Goal: Task Accomplishment & Management: Complete application form

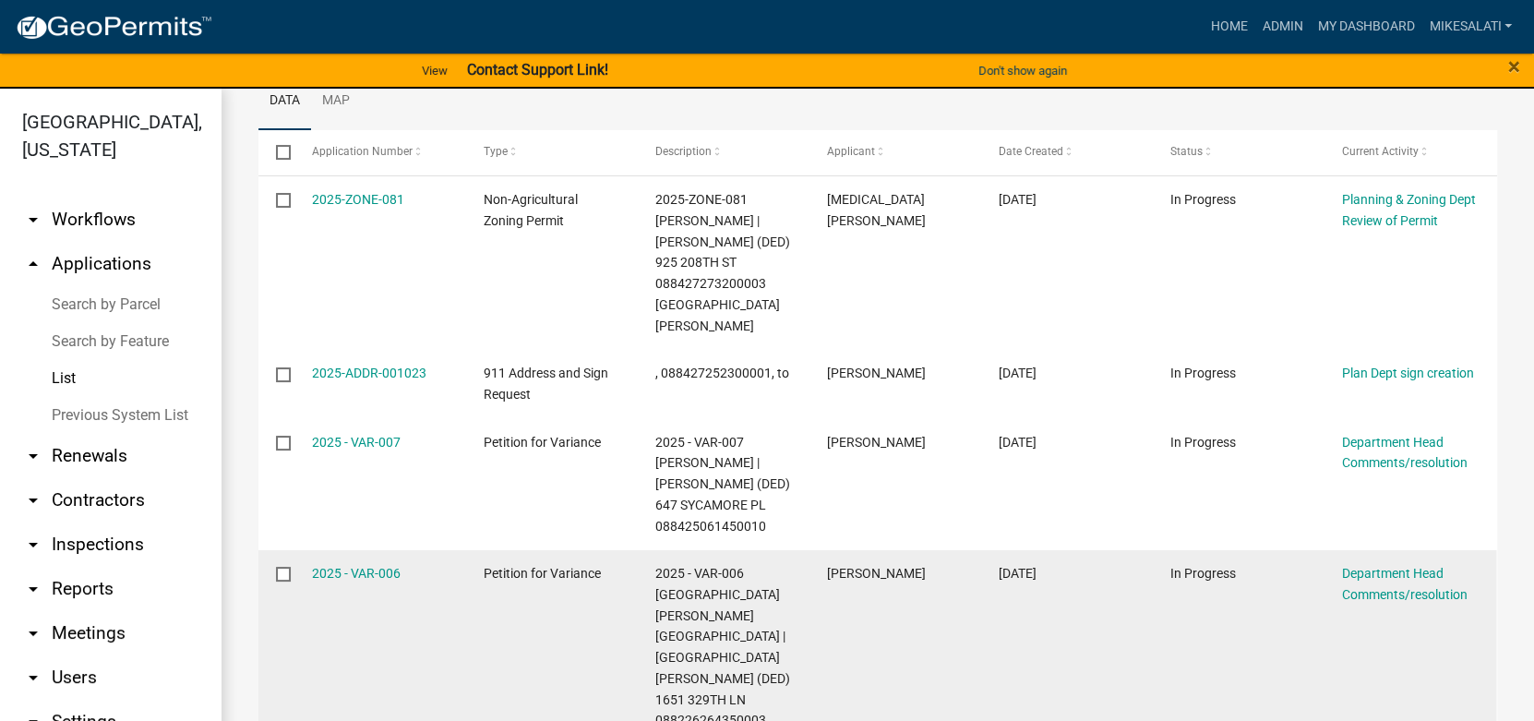
scroll to position [327, 0]
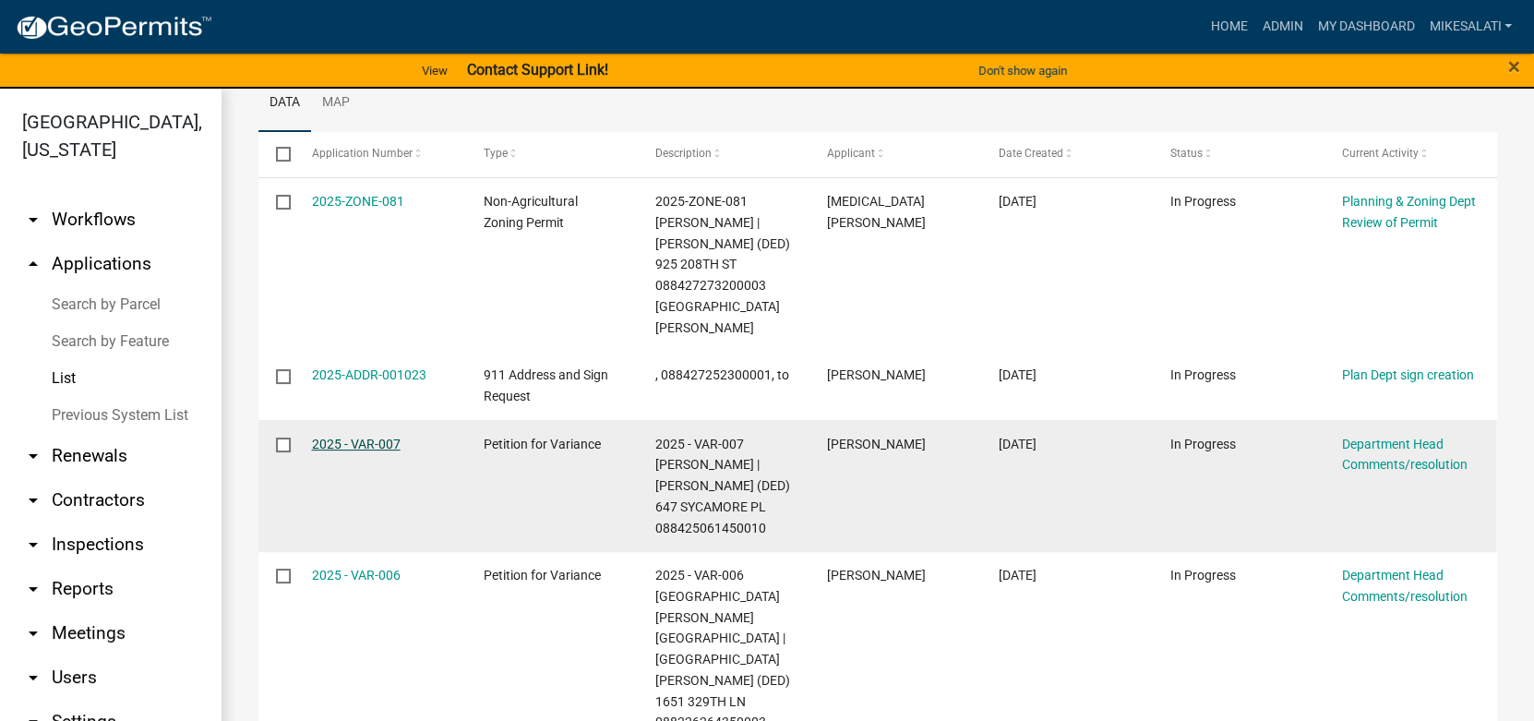
click at [359, 437] on link "2025 - VAR-007" at bounding box center [356, 444] width 89 height 15
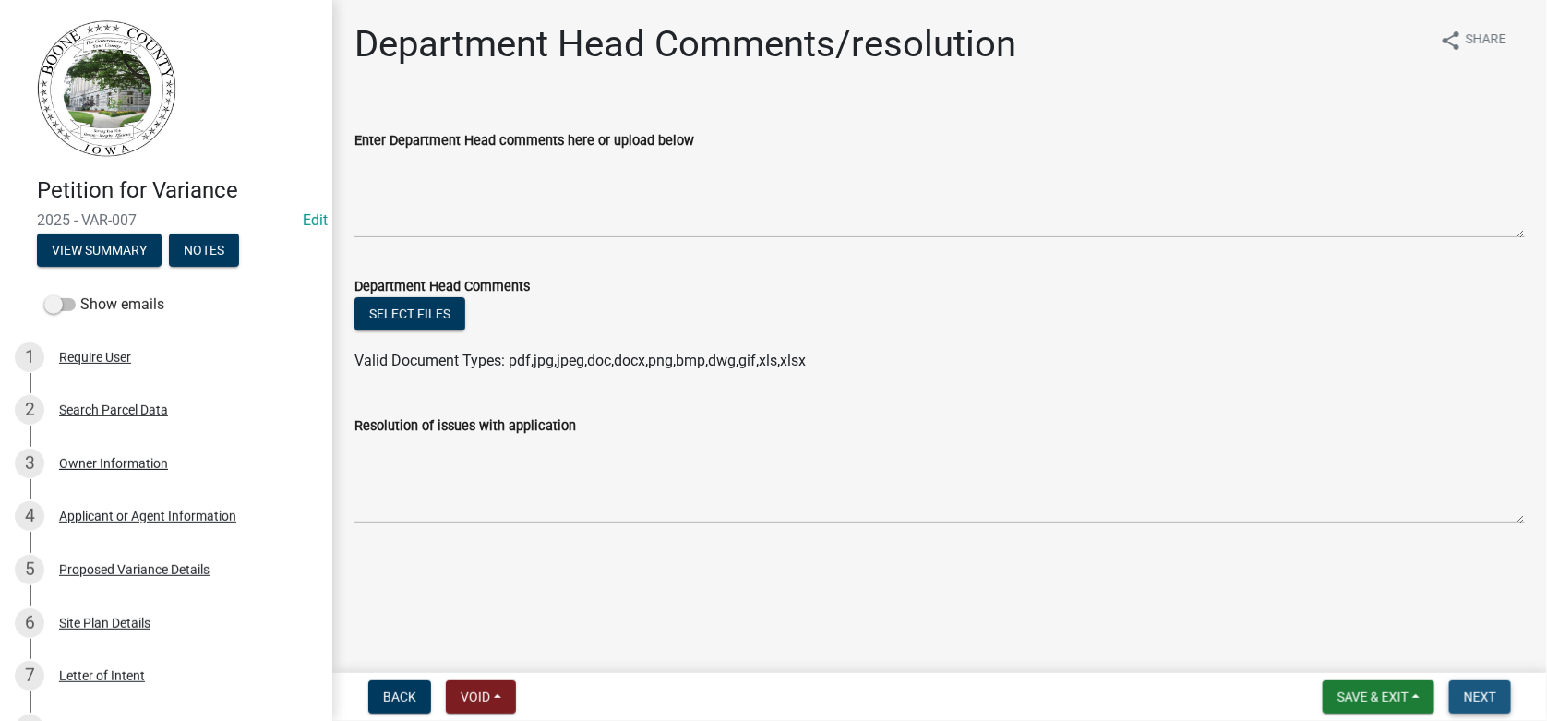
click at [1492, 693] on span "Next" at bounding box center [1480, 697] width 32 height 15
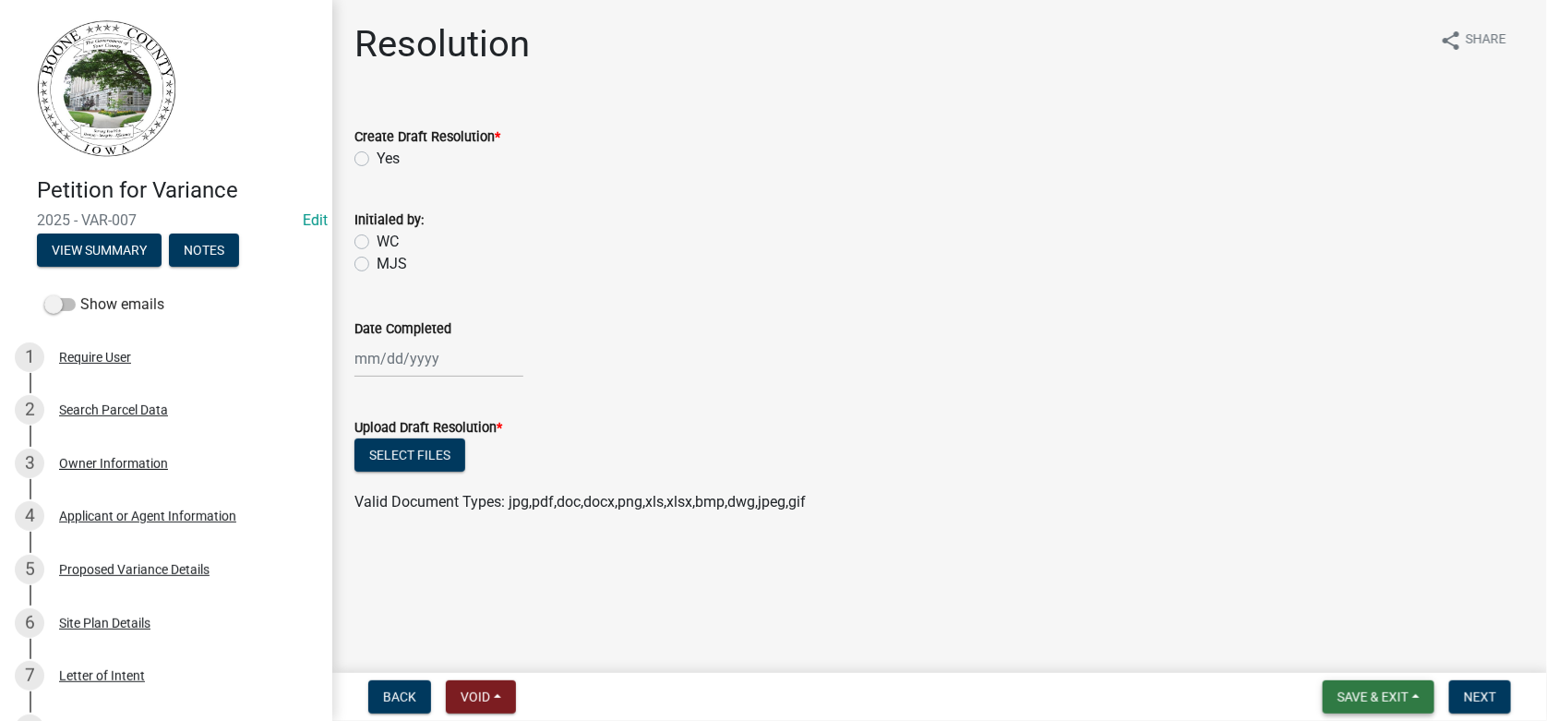
click at [1373, 686] on button "Save & Exit" at bounding box center [1379, 696] width 112 height 33
click at [1347, 648] on button "Save & Exit" at bounding box center [1361, 649] width 148 height 44
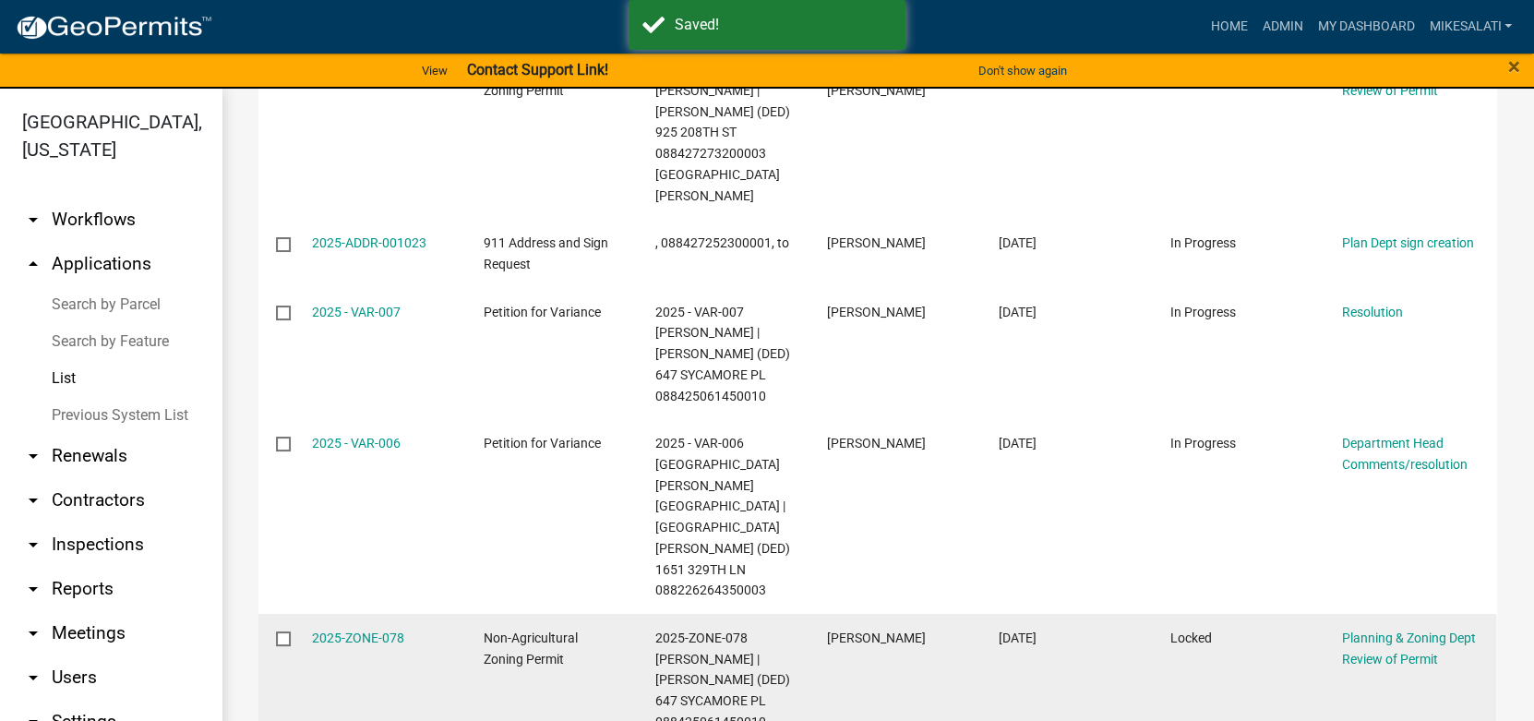
scroll to position [554, 0]
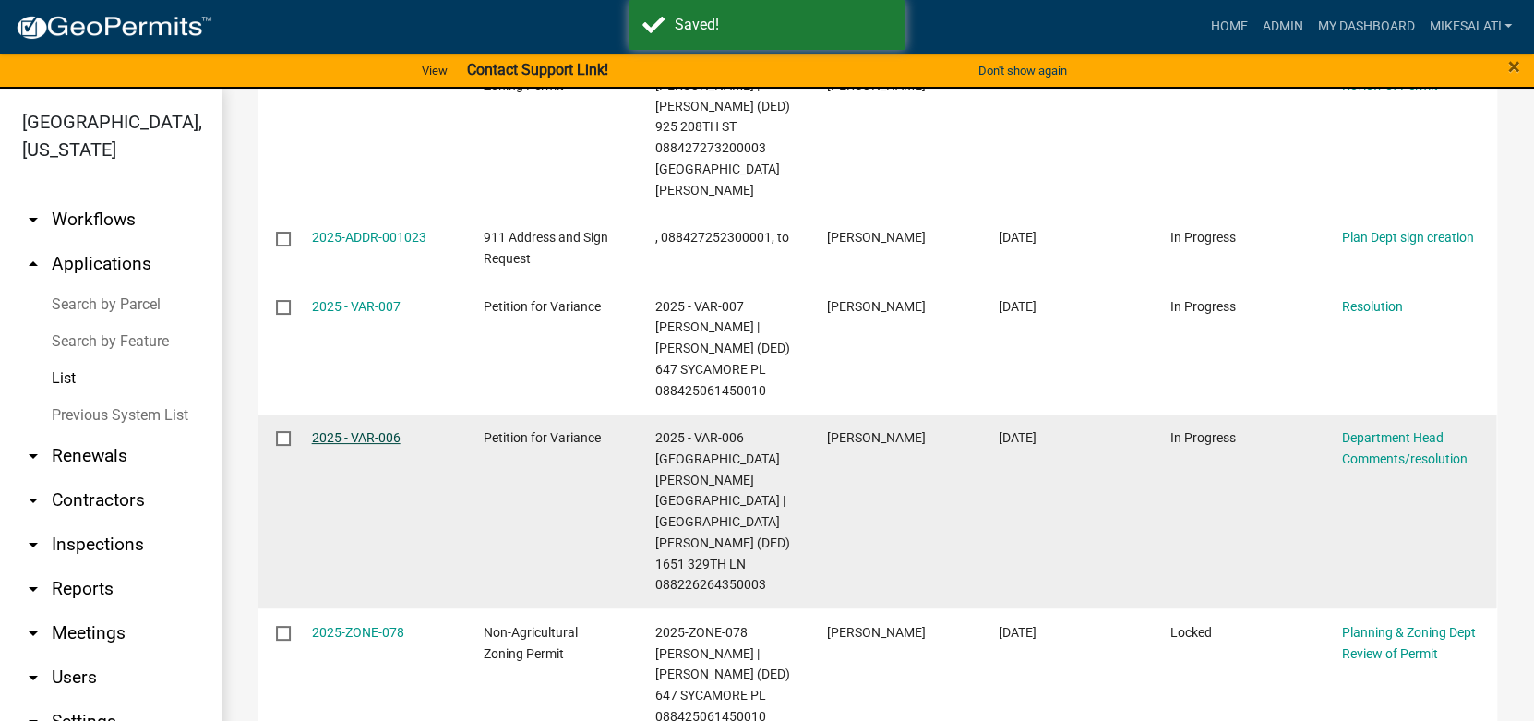
click at [352, 430] on link "2025 - VAR-006" at bounding box center [356, 437] width 89 height 15
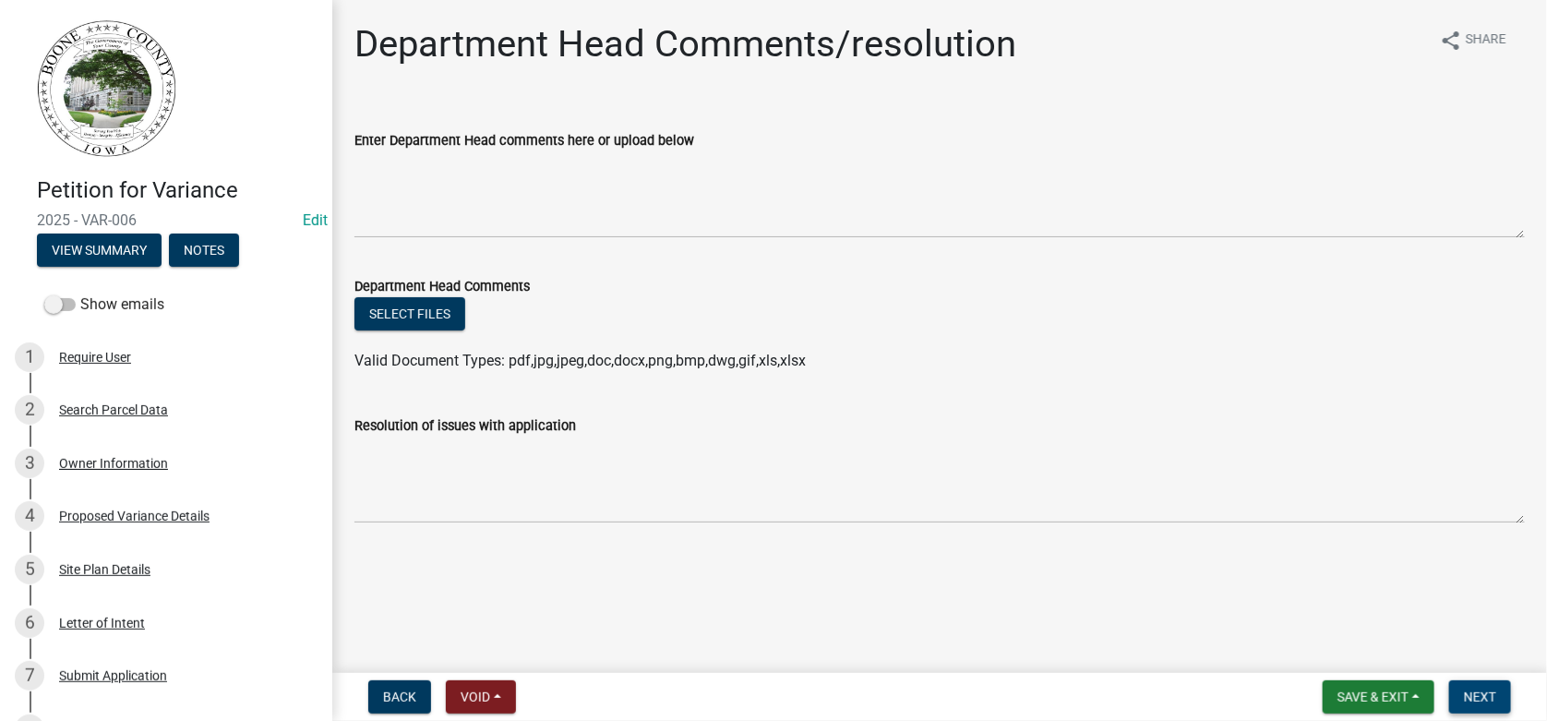
click at [1472, 691] on span "Next" at bounding box center [1480, 697] width 32 height 15
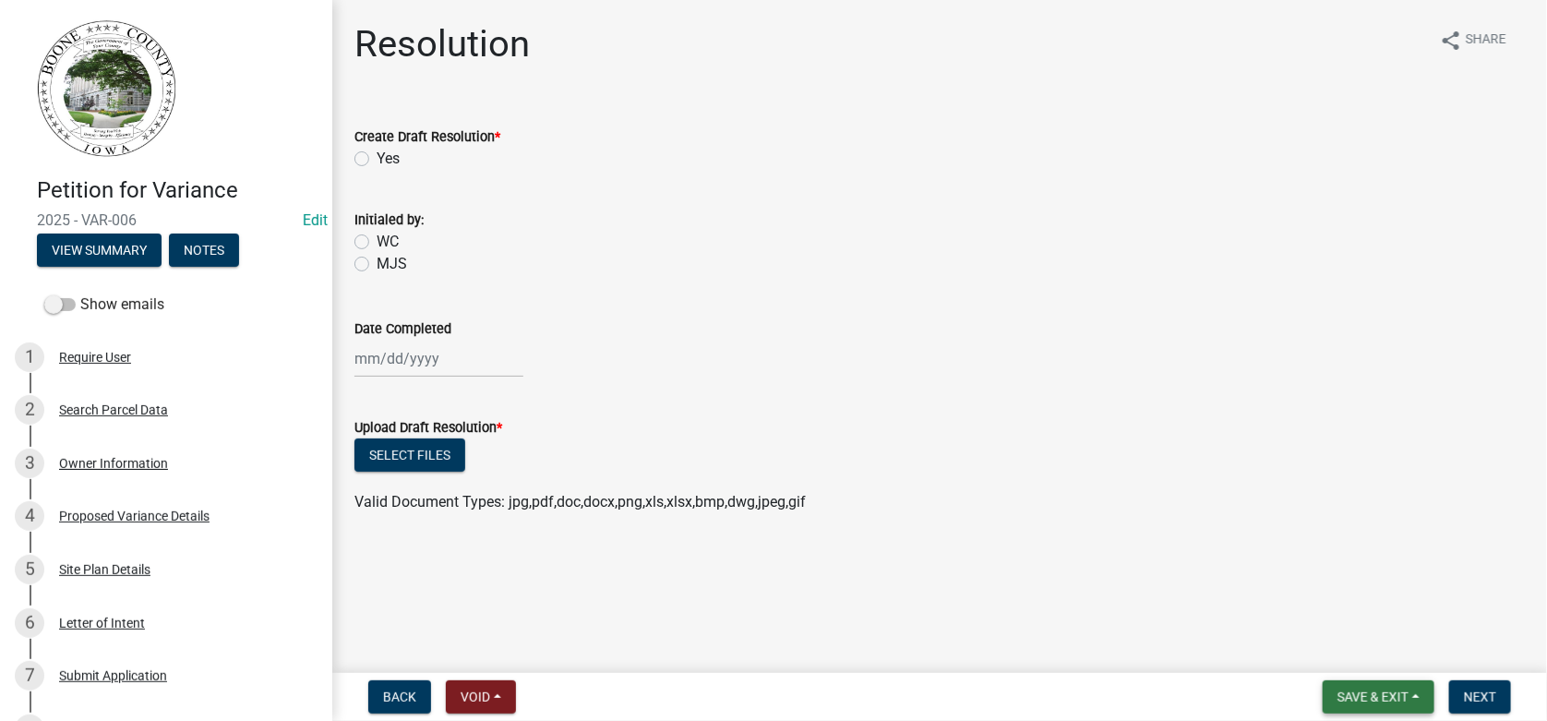
click at [1392, 698] on span "Save & Exit" at bounding box center [1373, 697] width 71 height 15
click at [1360, 645] on button "Save & Exit" at bounding box center [1361, 649] width 148 height 44
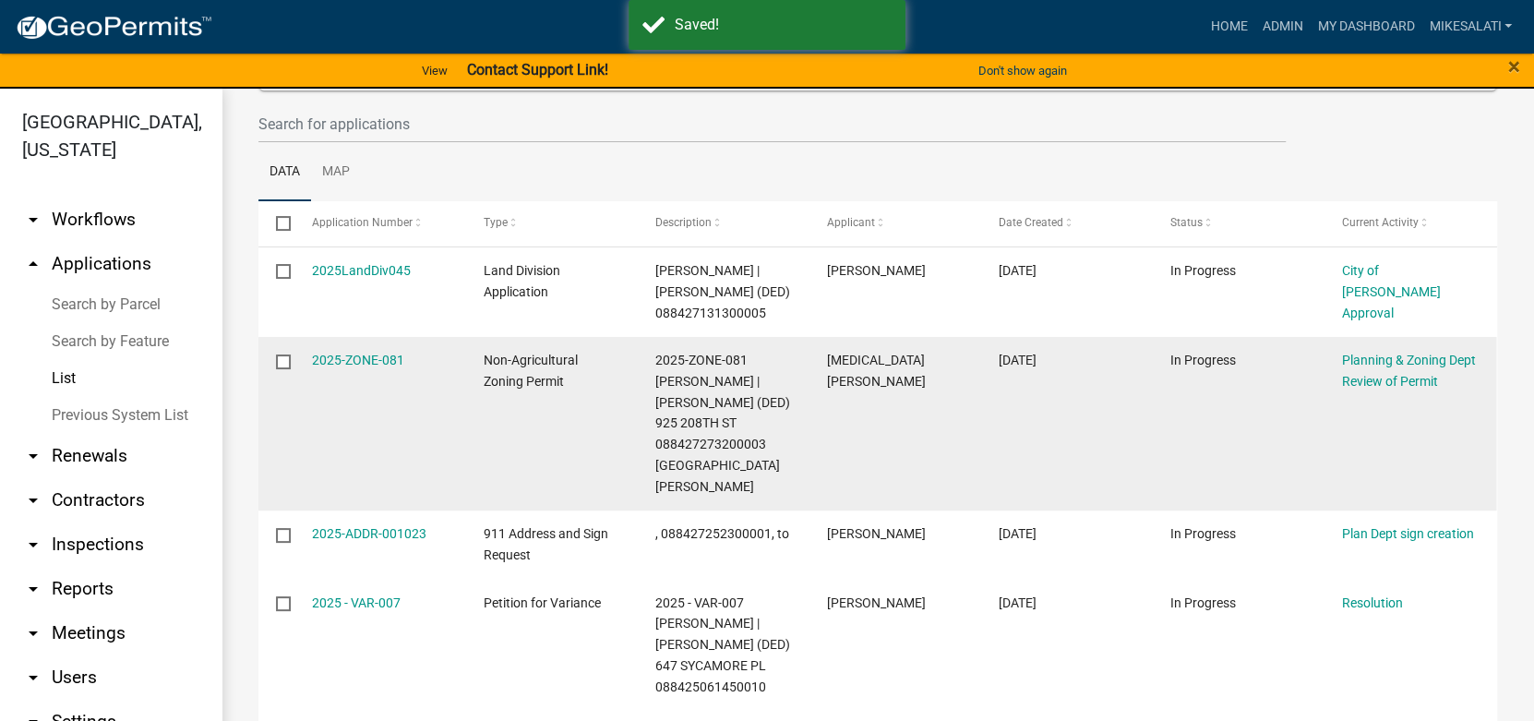
scroll to position [368, 0]
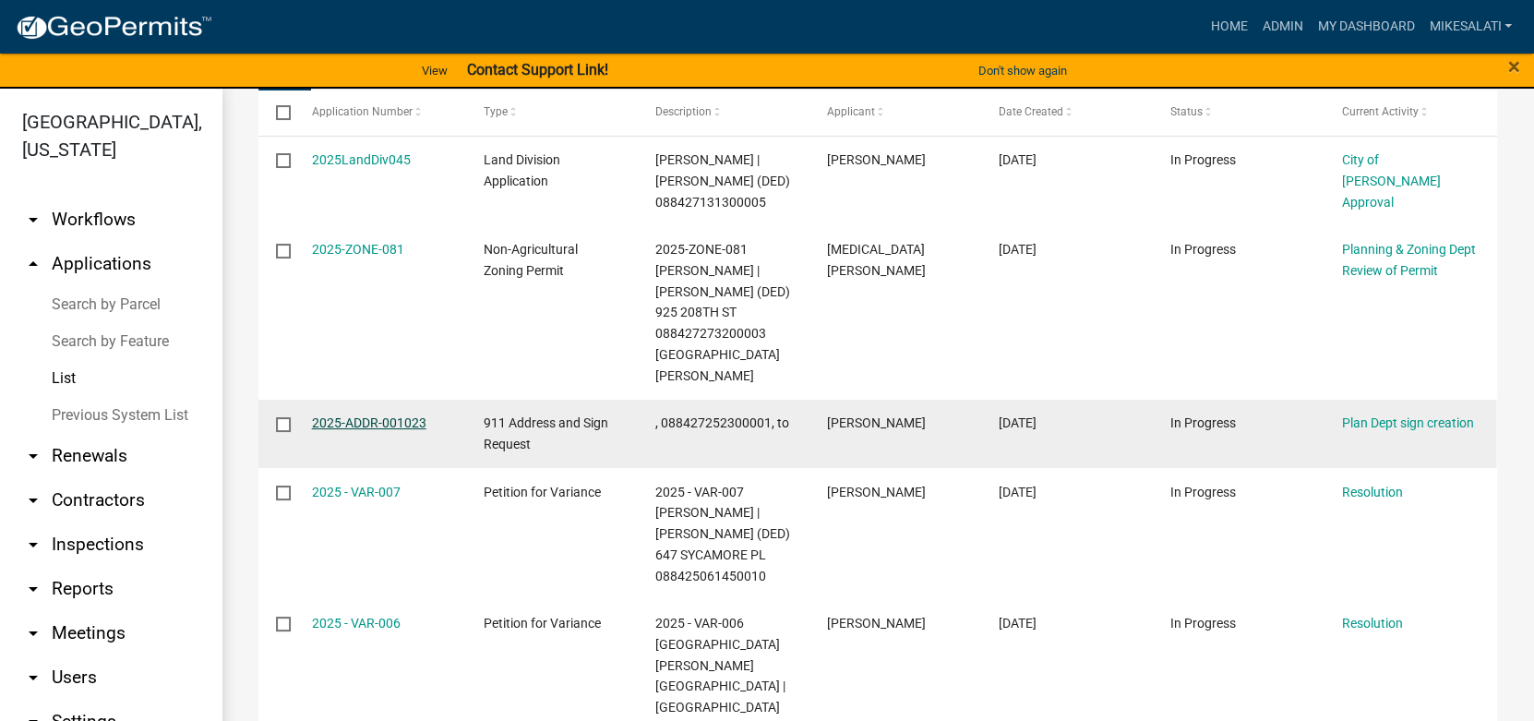
click at [367, 415] on link "2025-ADDR-001023" at bounding box center [369, 422] width 114 height 15
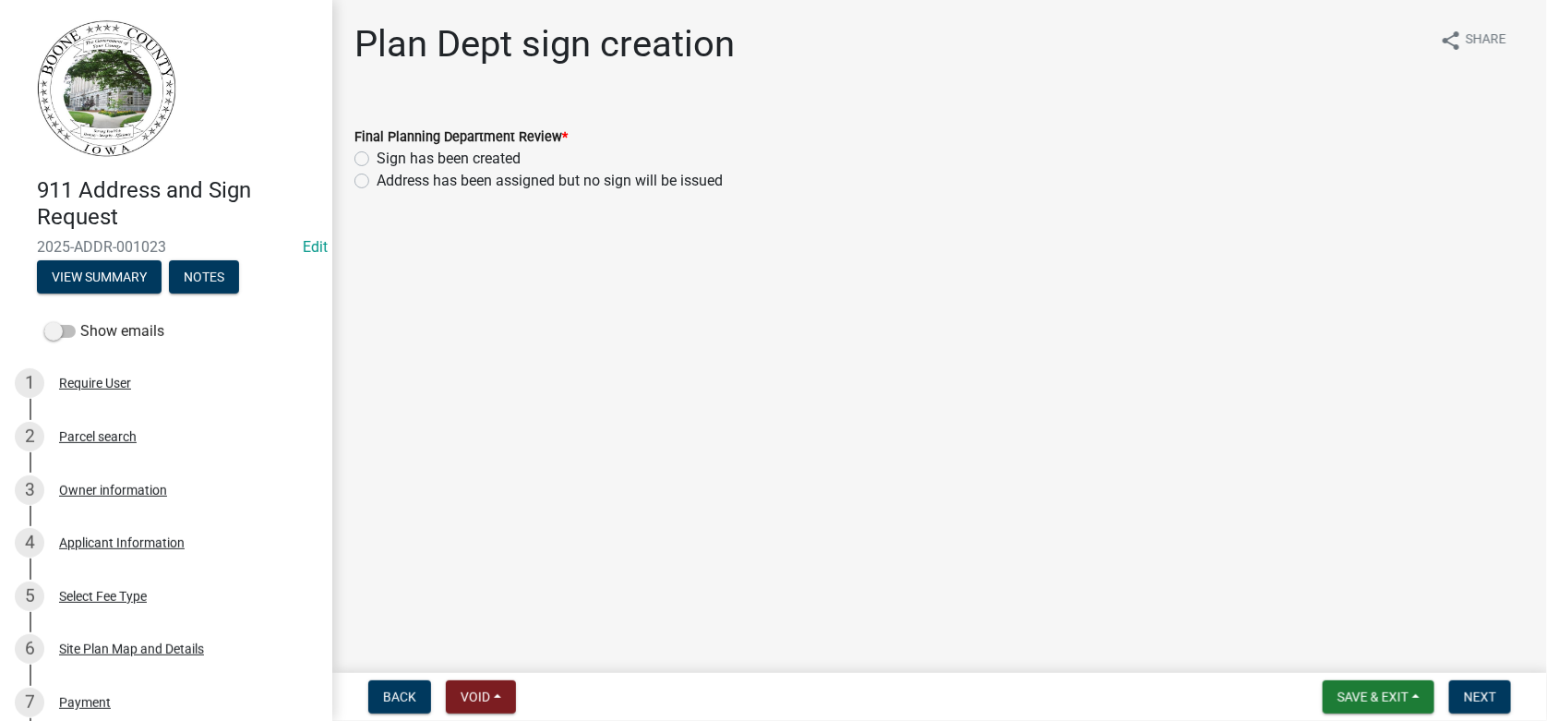
drag, startPoint x: 360, startPoint y: 153, endPoint x: 724, endPoint y: 226, distance: 370.9
click at [377, 157] on label "Sign has been created" at bounding box center [449, 159] width 144 height 22
click at [377, 157] on input "Sign has been created" at bounding box center [383, 154] width 12 height 12
radio input "true"
click at [1485, 699] on span "Next" at bounding box center [1480, 697] width 32 height 15
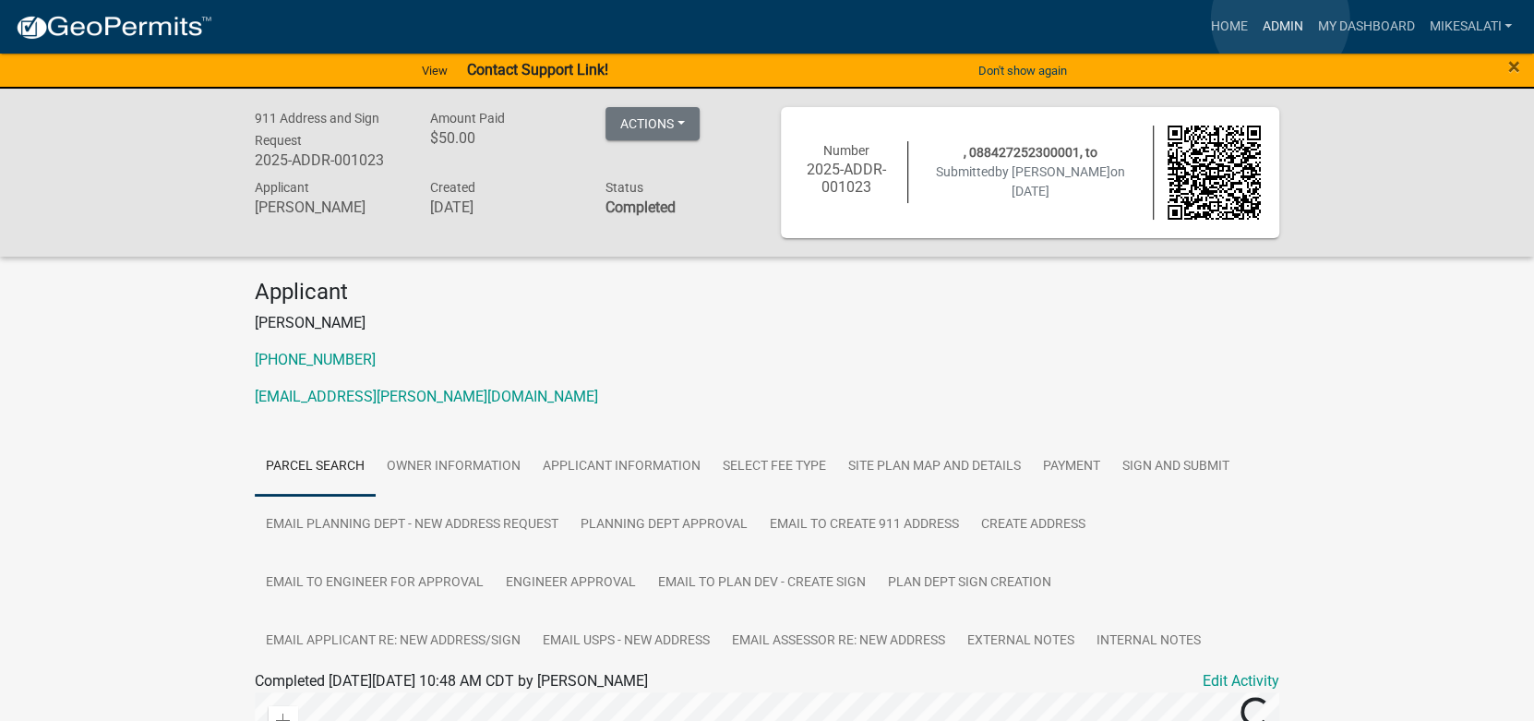
click at [1280, 19] on link "Admin" at bounding box center [1281, 26] width 55 height 35
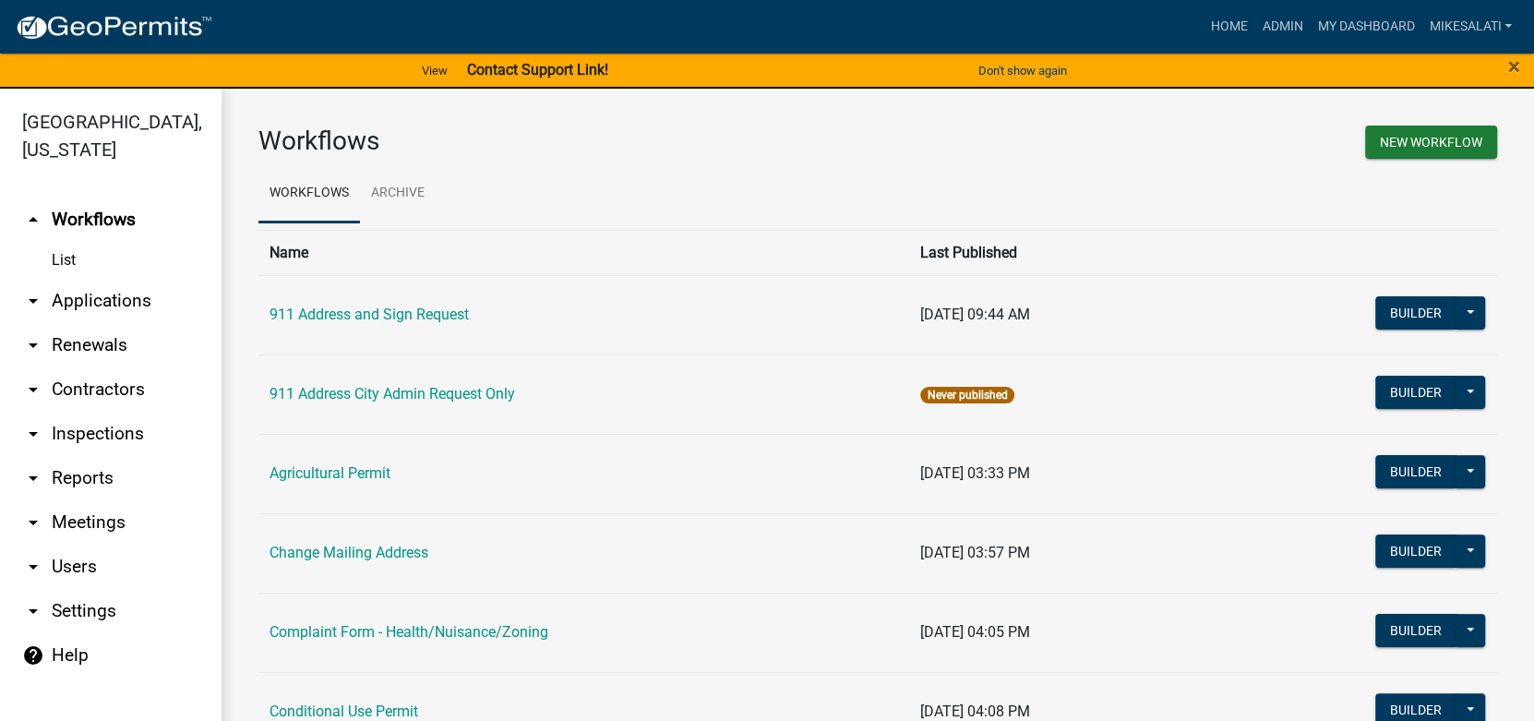
click at [107, 279] on link "arrow_drop_down Applications" at bounding box center [111, 301] width 222 height 44
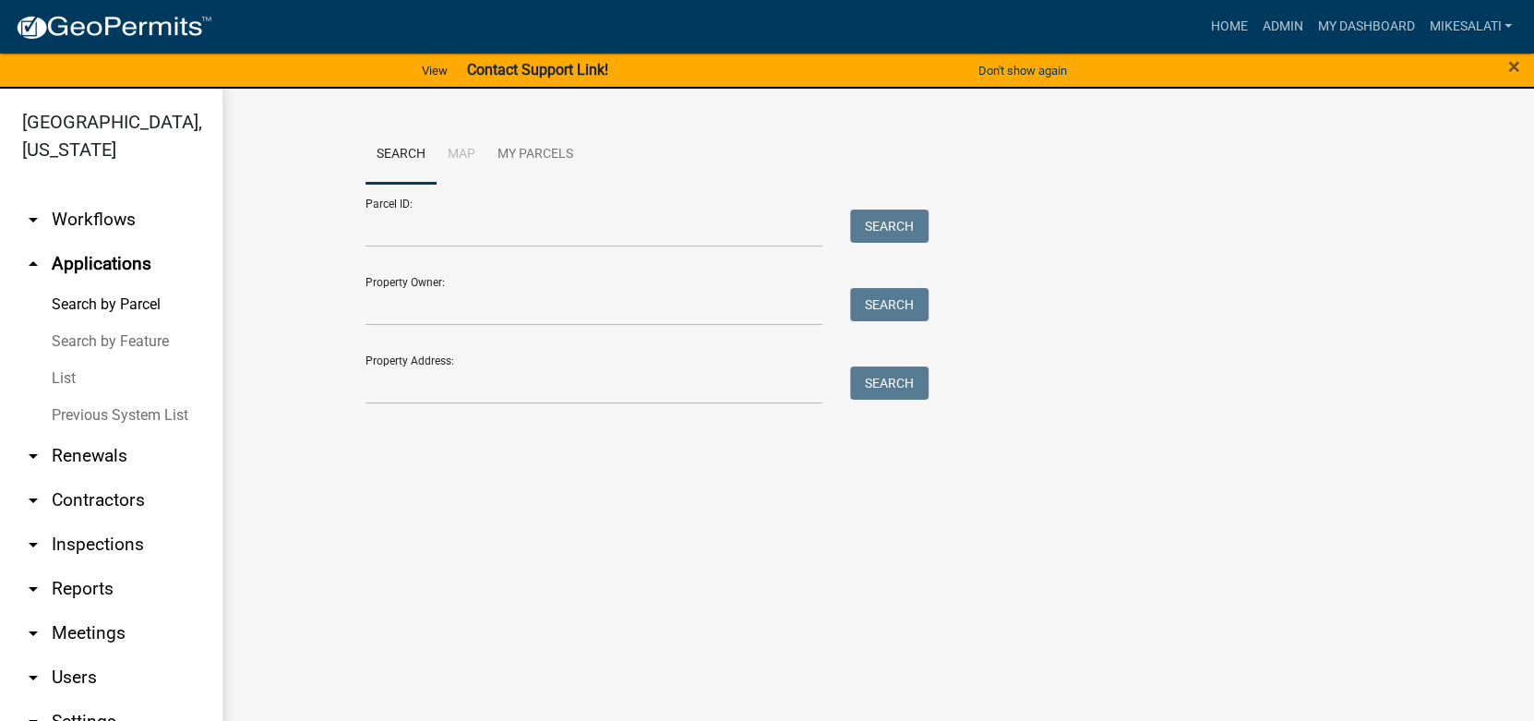
click at [66, 360] on link "List" at bounding box center [111, 378] width 222 height 37
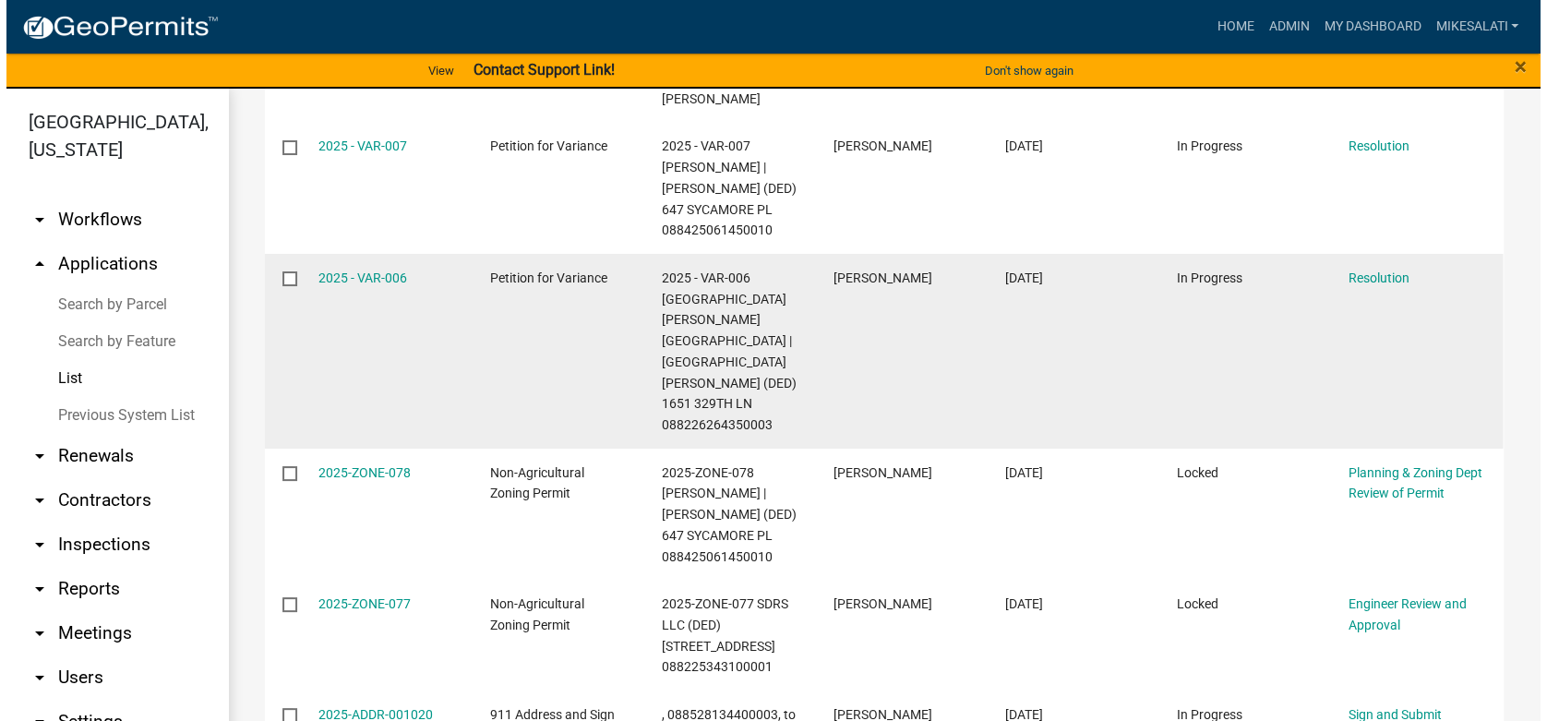
scroll to position [462, 0]
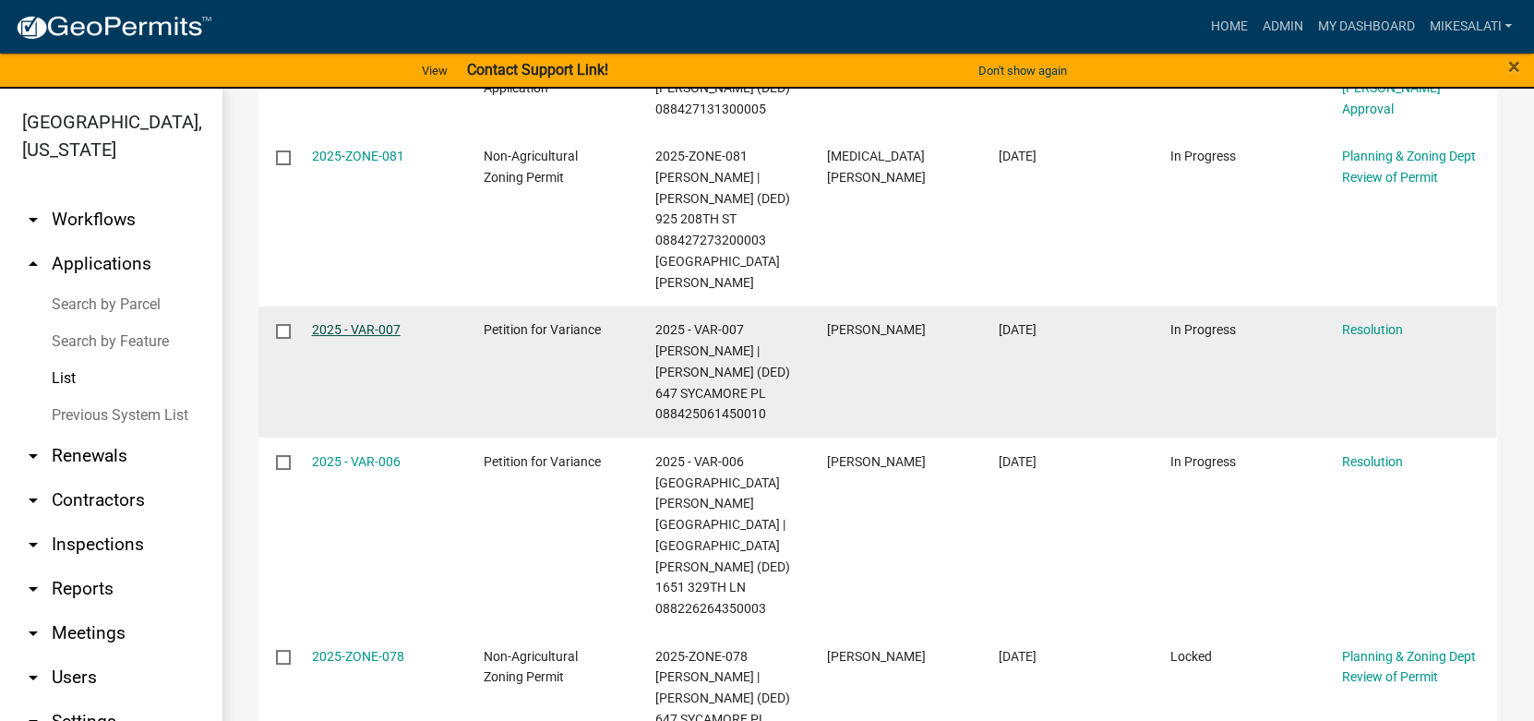
click at [356, 322] on link "2025 - VAR-007" at bounding box center [356, 329] width 89 height 15
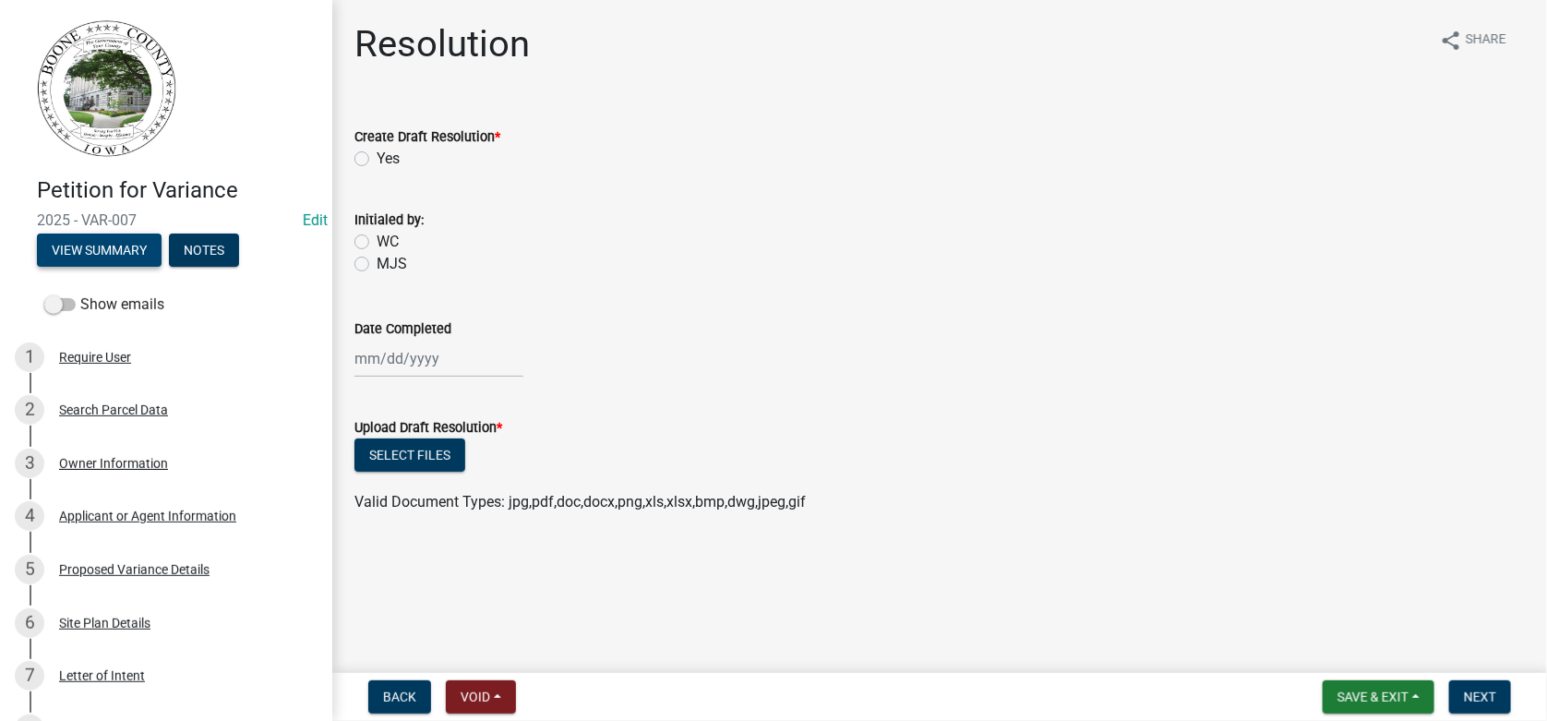
click at [121, 237] on button "View Summary" at bounding box center [99, 250] width 125 height 33
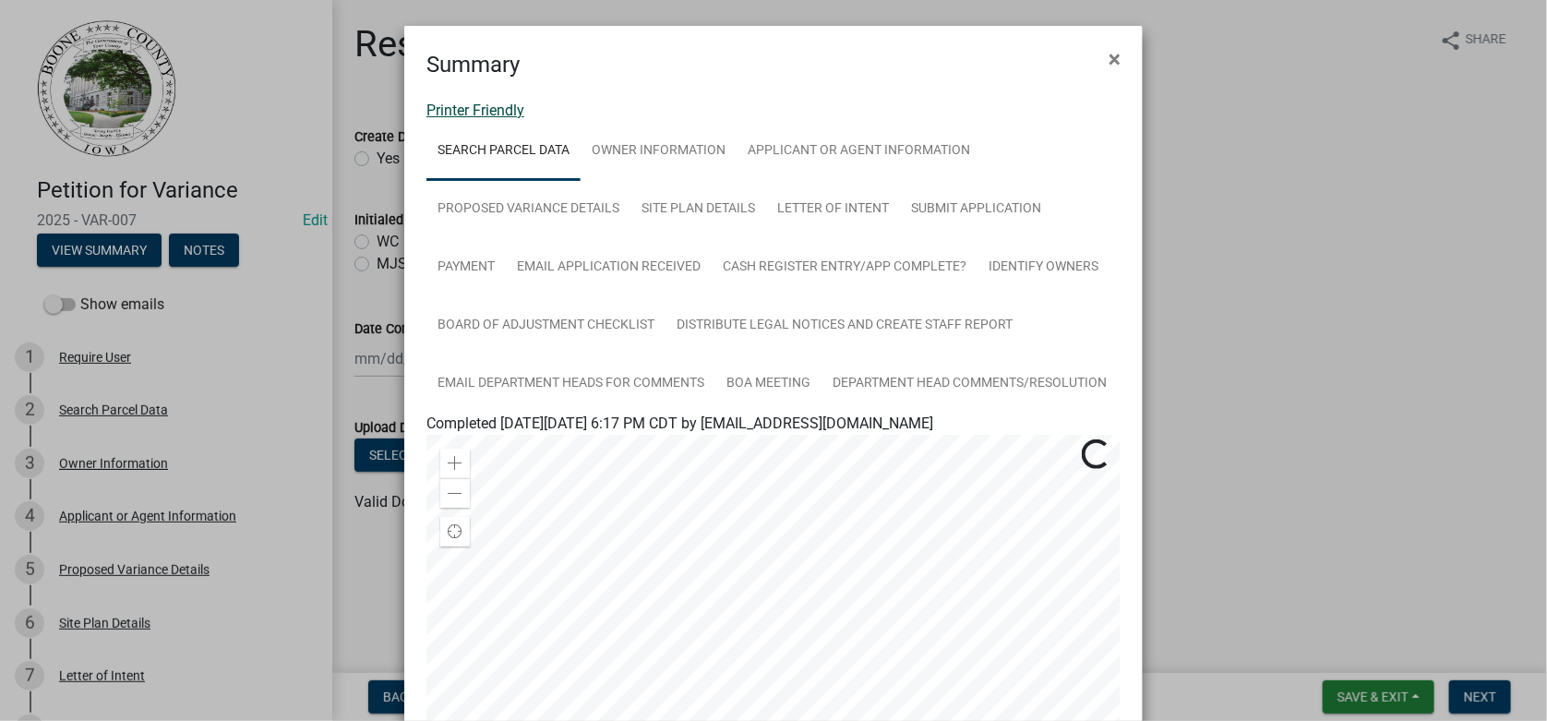
click at [492, 113] on link "Printer Friendly" at bounding box center [475, 111] width 98 height 18
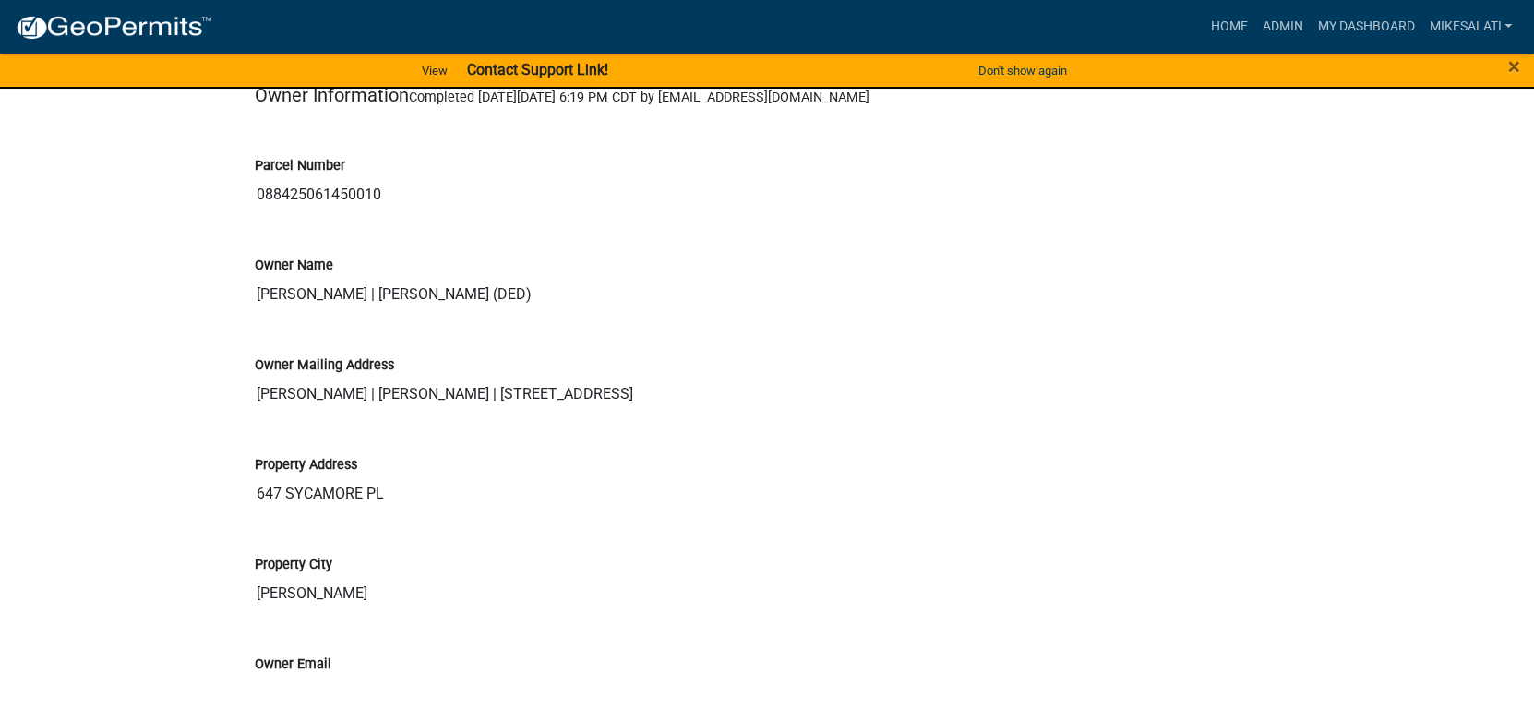
scroll to position [923, 0]
